Goal: Check status

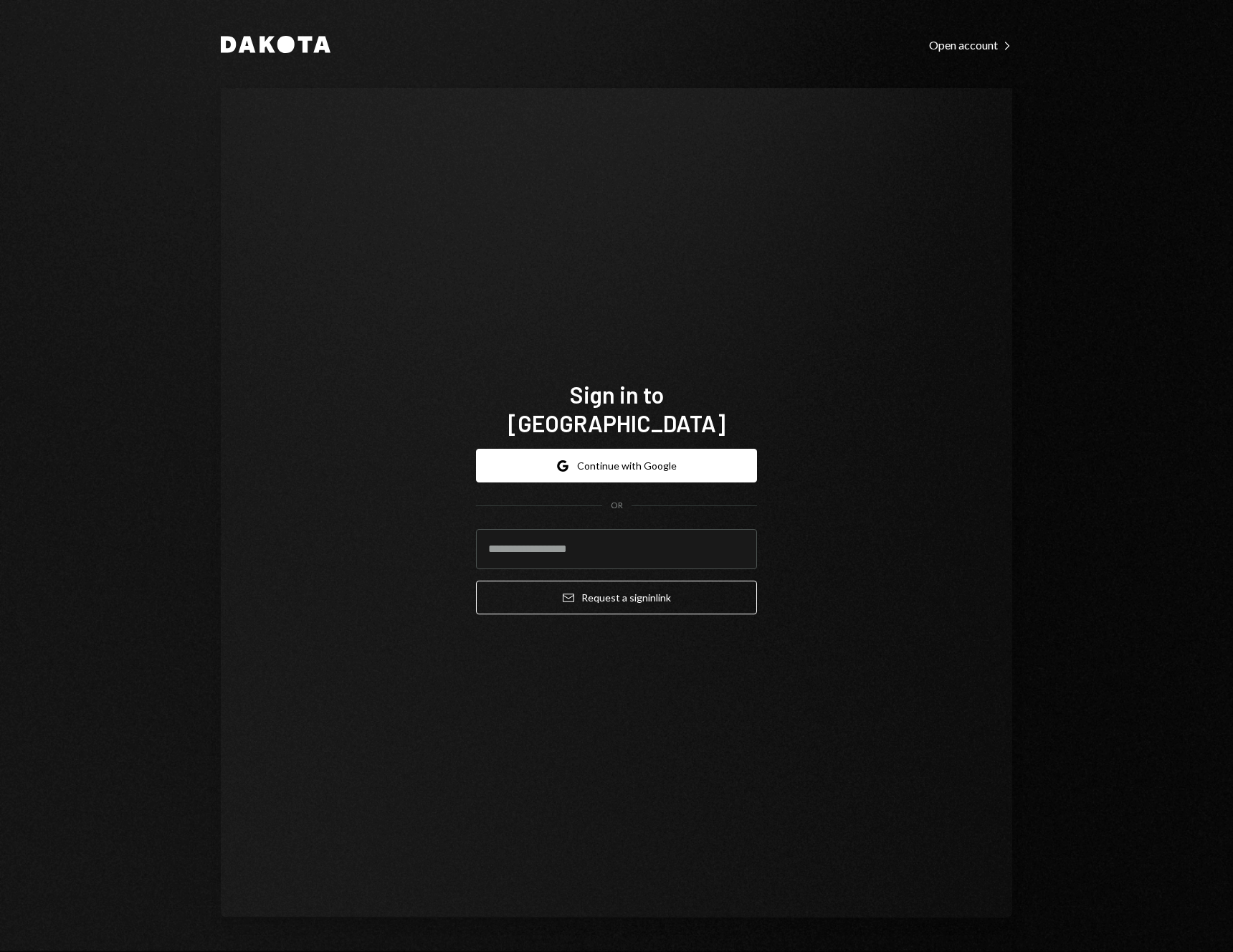
type input "**********"
click at [476, 581] on button "Email Request a sign in link" at bounding box center [616, 598] width 281 height 34
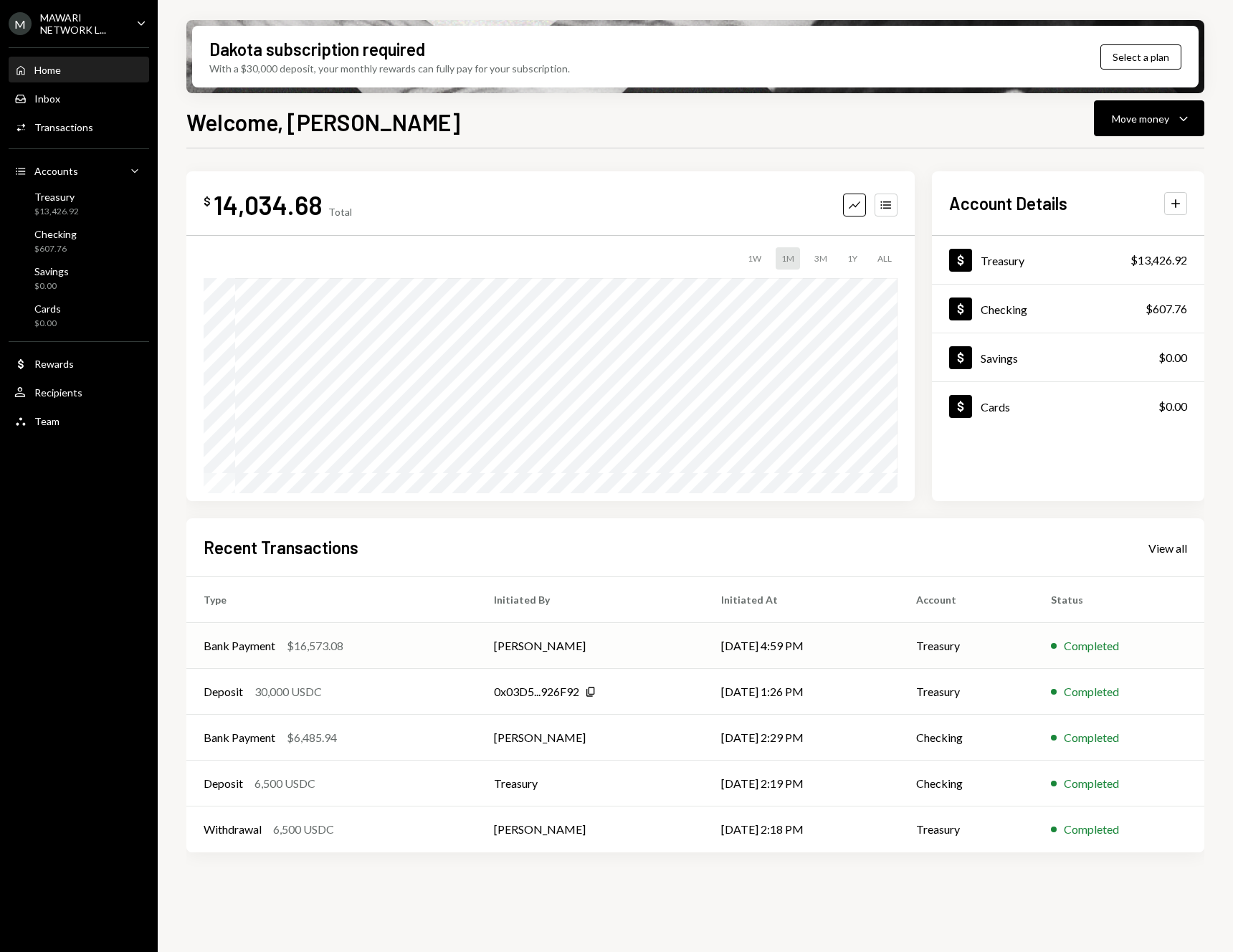
click at [290, 654] on td "Bank Payment $16,573.08" at bounding box center [332, 646] width 290 height 46
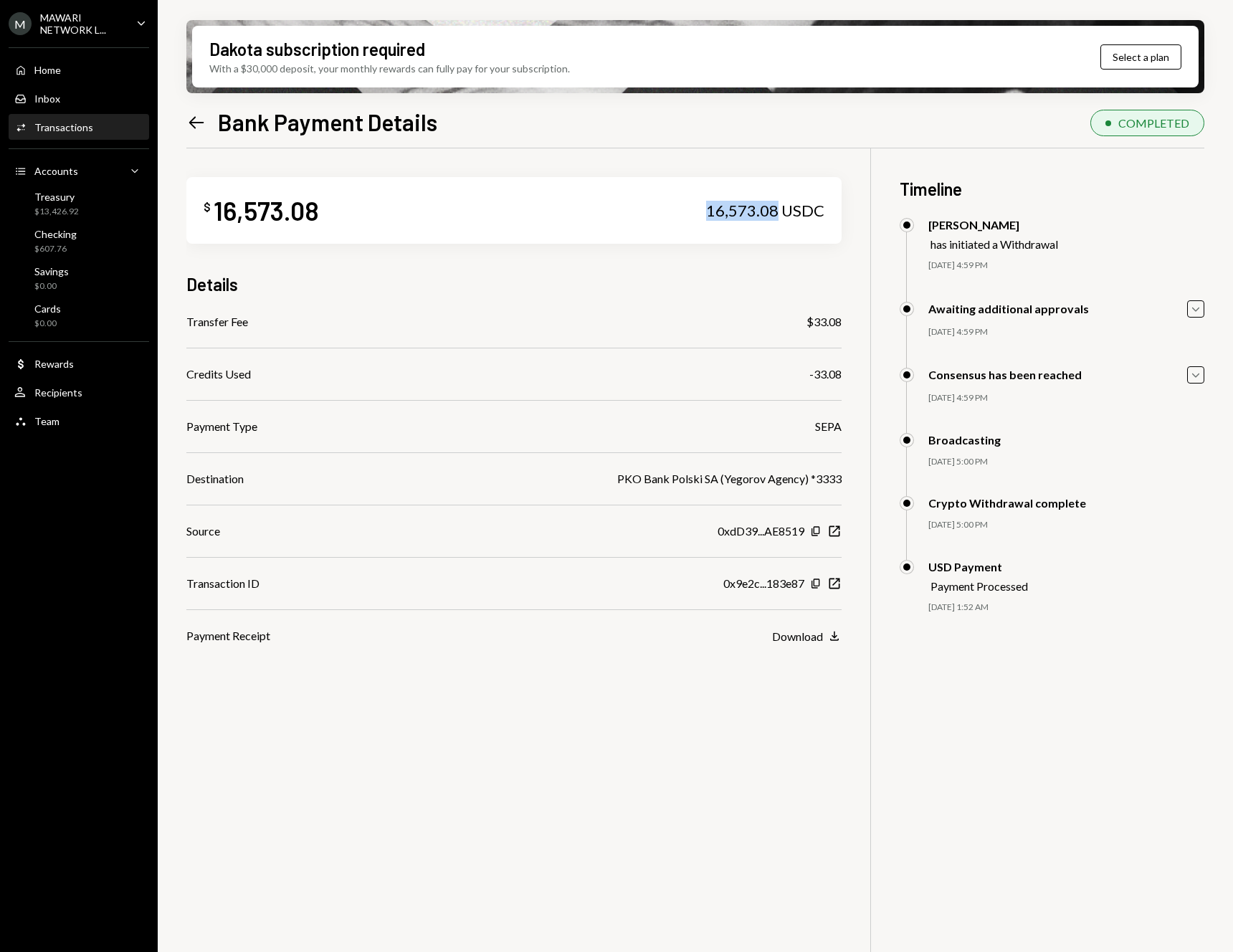
drag, startPoint x: 709, startPoint y: 209, endPoint x: 775, endPoint y: 209, distance: 66.0
click at [775, 209] on div "16,573.08 USDC" at bounding box center [765, 210] width 119 height 20
copy div "16,573.08"
click at [190, 122] on icon at bounding box center [196, 122] width 15 height 12
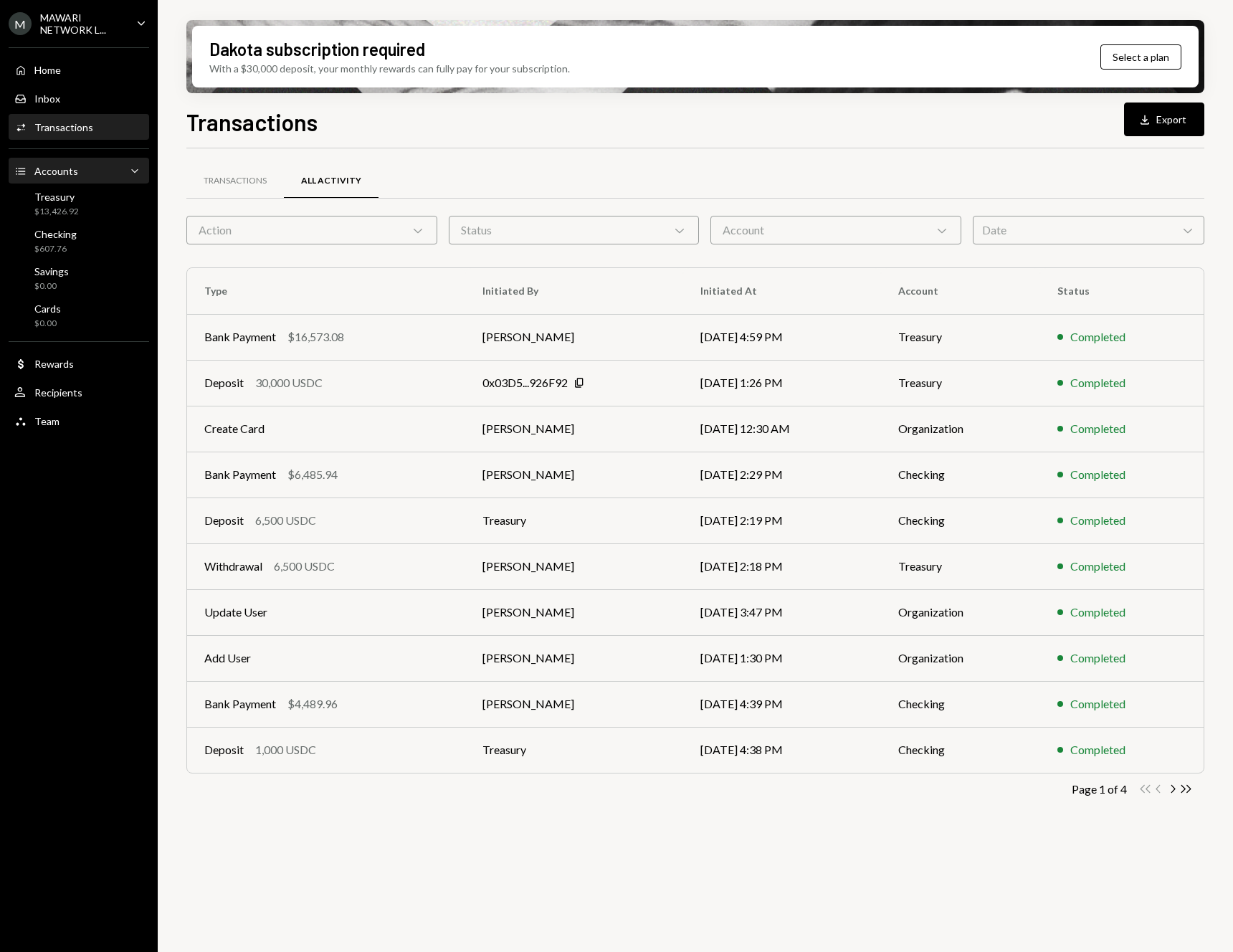
click at [62, 180] on div "Accounts Accounts Caret Down" at bounding box center [79, 171] width 129 height 24
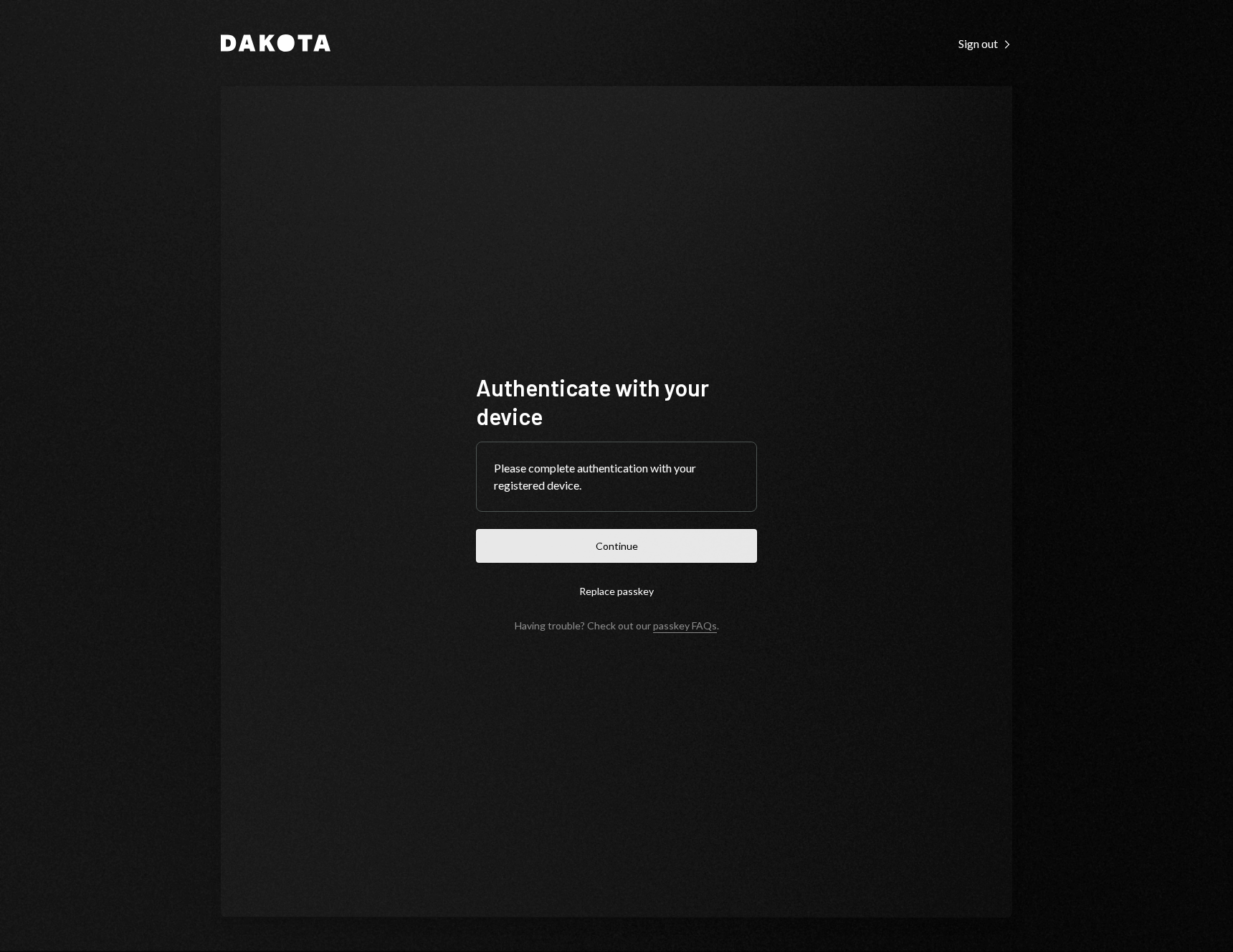
click at [662, 548] on button "Continue" at bounding box center [616, 546] width 281 height 34
